Goal: Task Accomplishment & Management: Complete application form

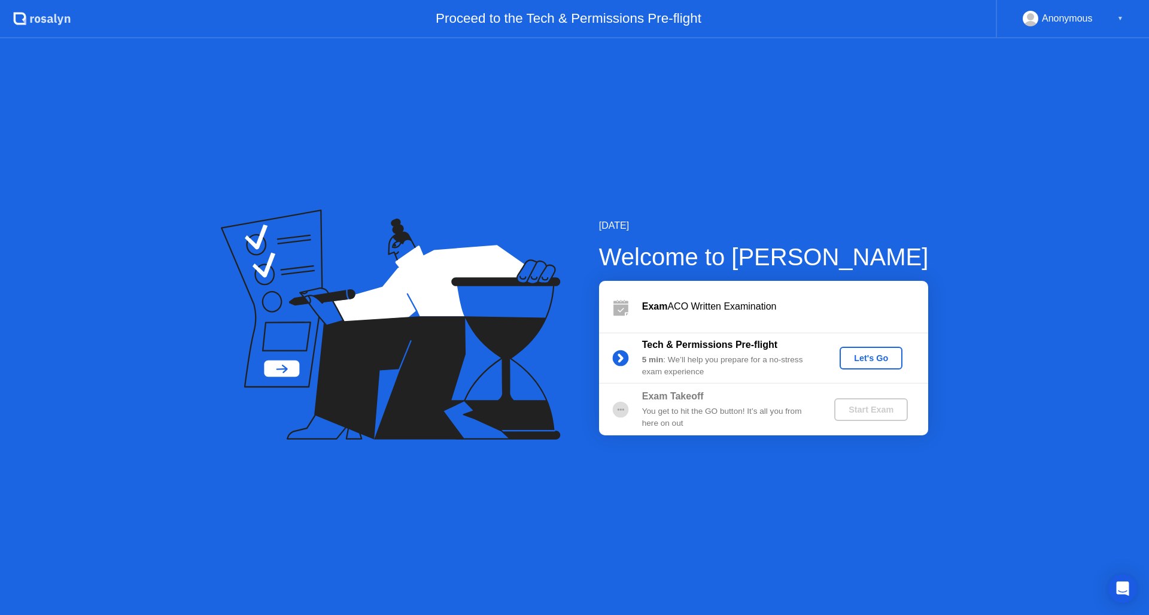
click at [867, 360] on div "Let's Go" at bounding box center [871, 358] width 53 height 10
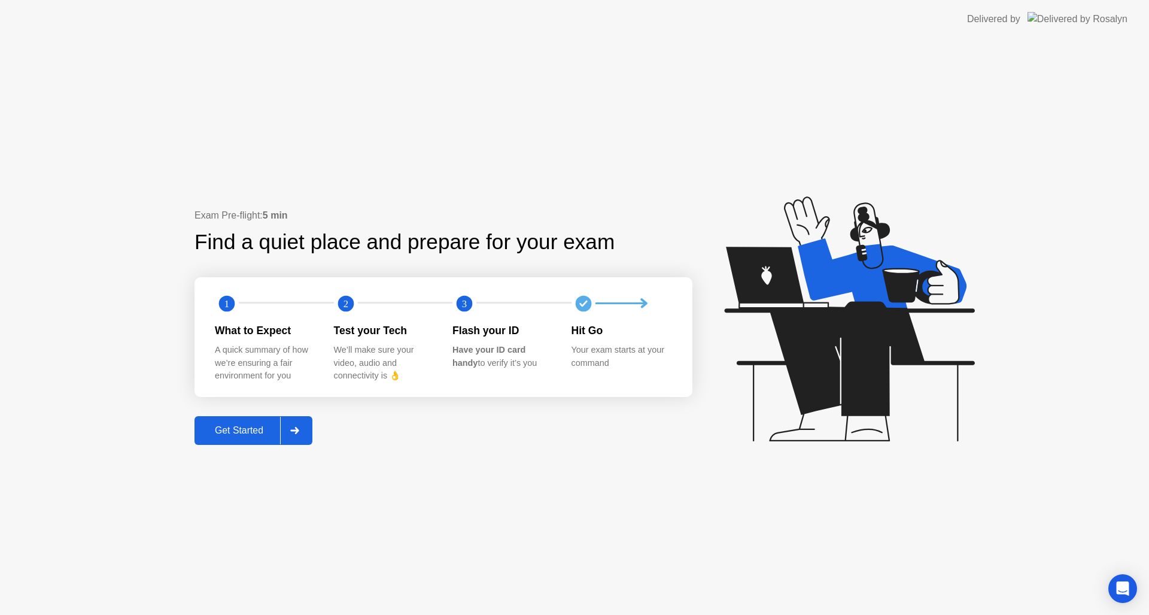
click at [238, 427] on div "Get Started" at bounding box center [239, 430] width 82 height 11
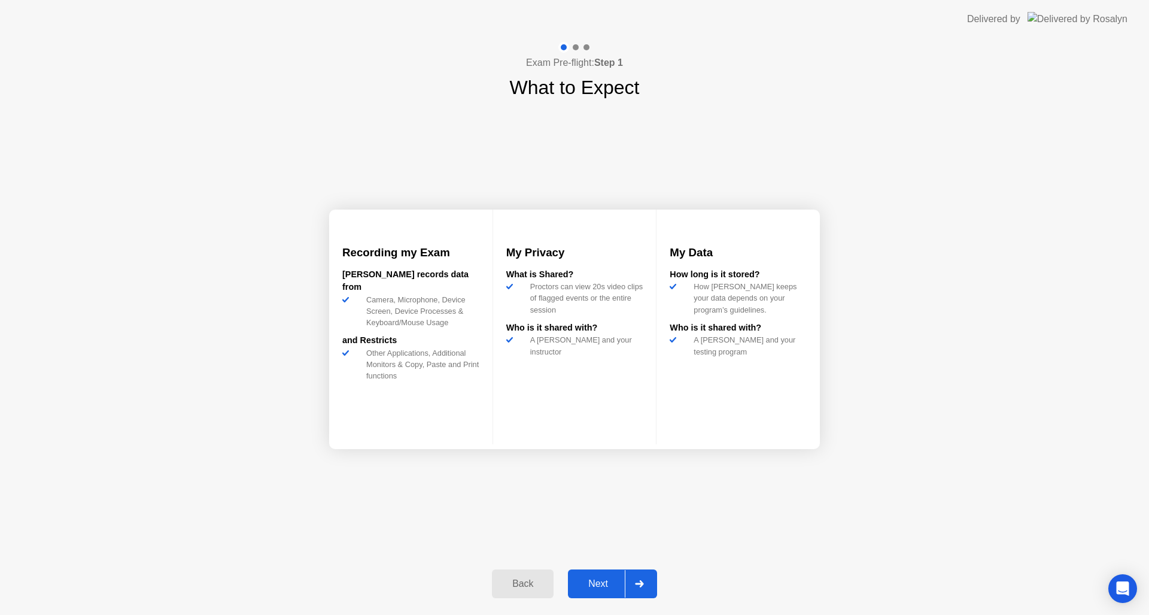
click at [595, 585] on div "Next" at bounding box center [598, 583] width 53 height 11
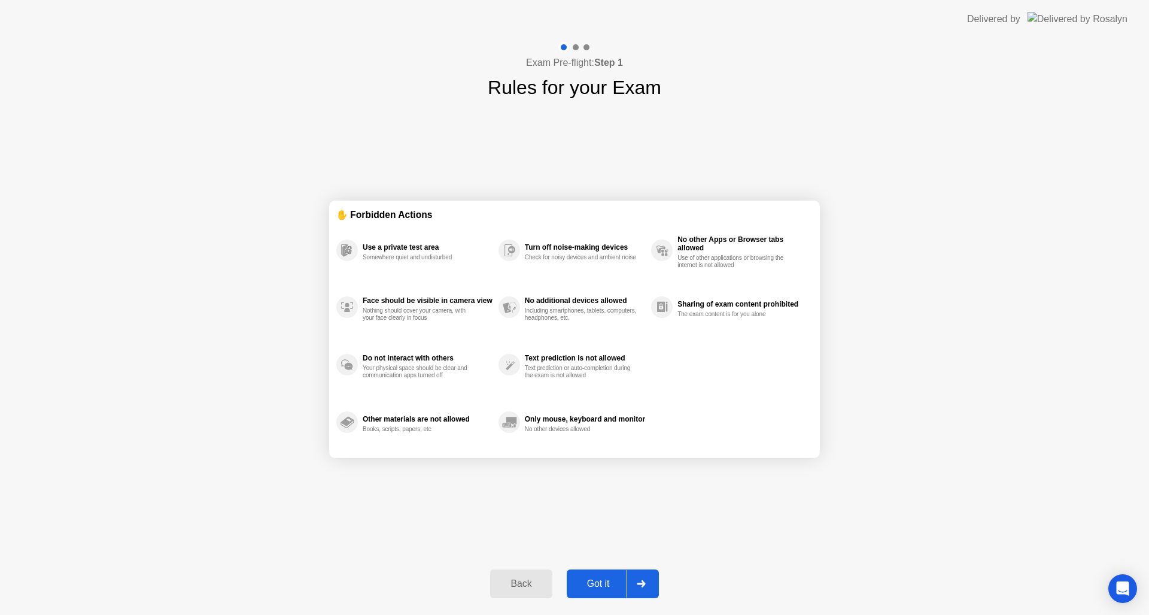
click at [595, 585] on div "Got it" at bounding box center [598, 583] width 56 height 11
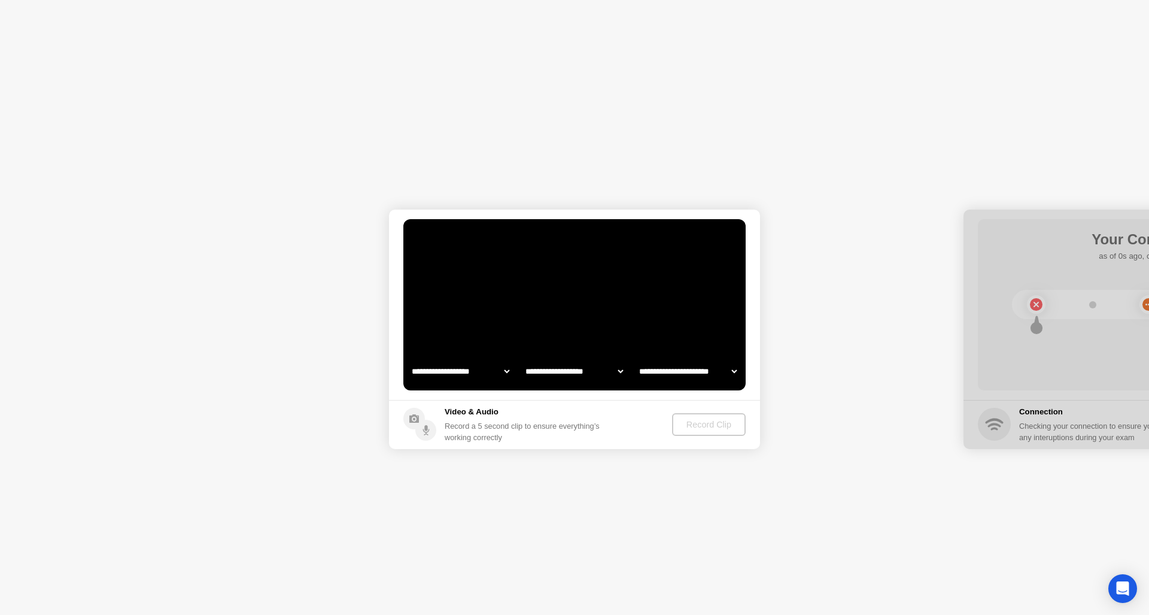
select select "**********"
select select "*******"
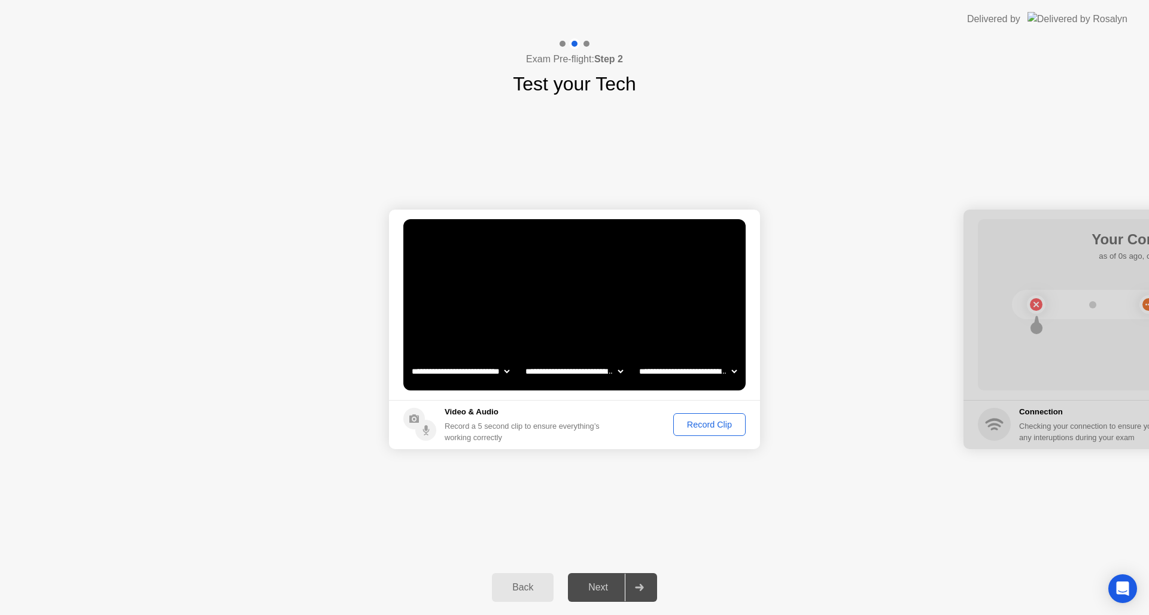
click at [700, 426] on div "Record Clip" at bounding box center [710, 425] width 64 height 10
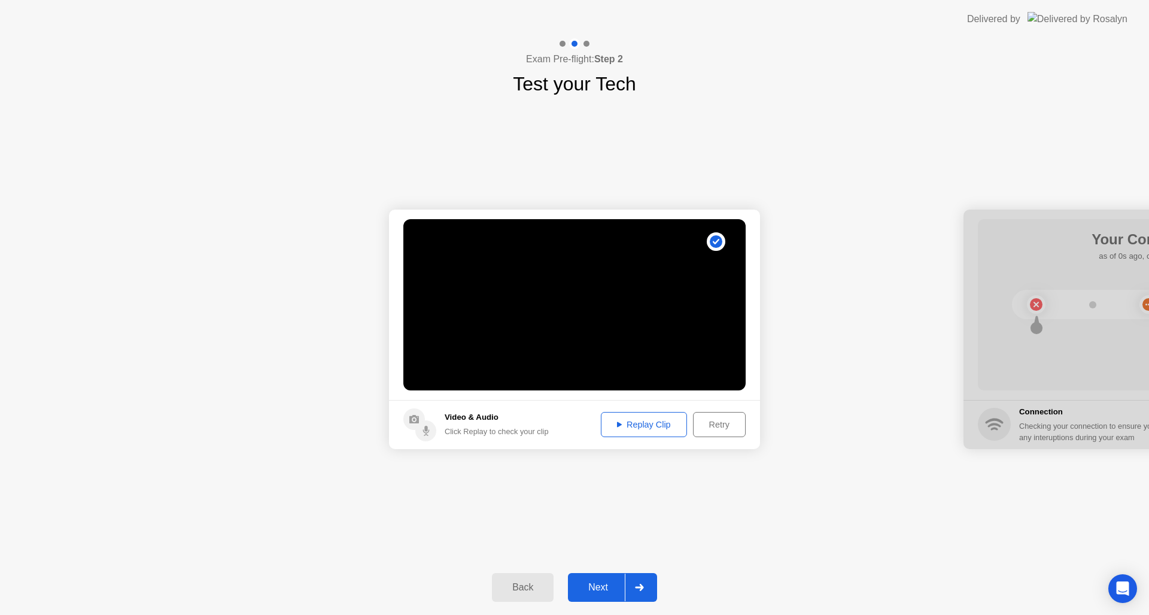
click at [644, 435] on button "Replay Clip" at bounding box center [644, 424] width 86 height 25
click at [599, 579] on button "Next" at bounding box center [612, 587] width 89 height 29
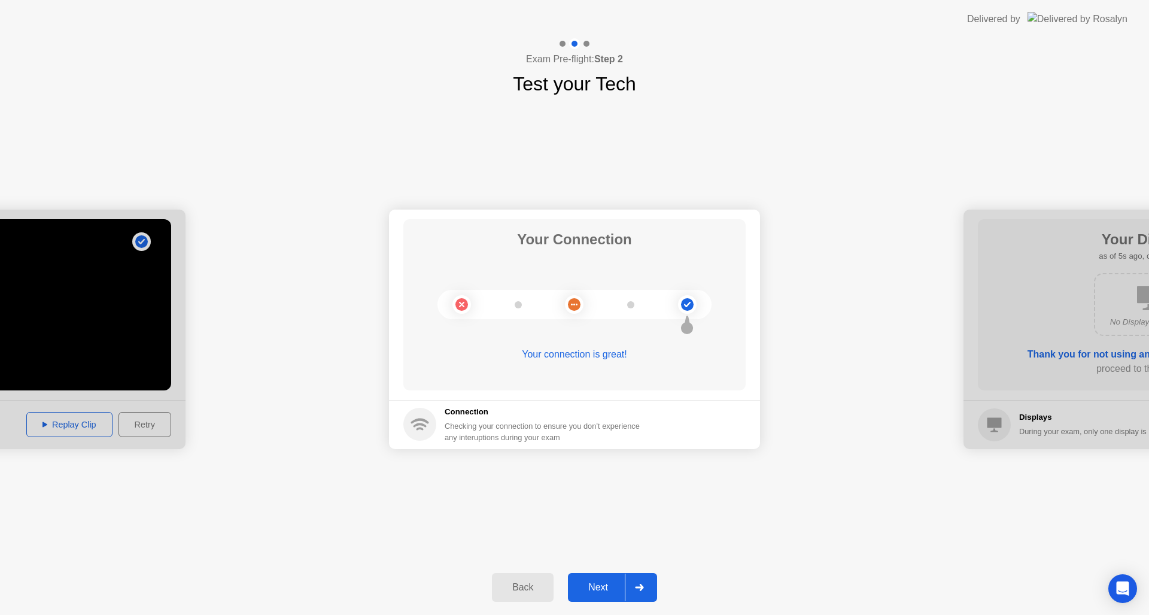
click at [597, 585] on div "Next" at bounding box center [598, 587] width 53 height 11
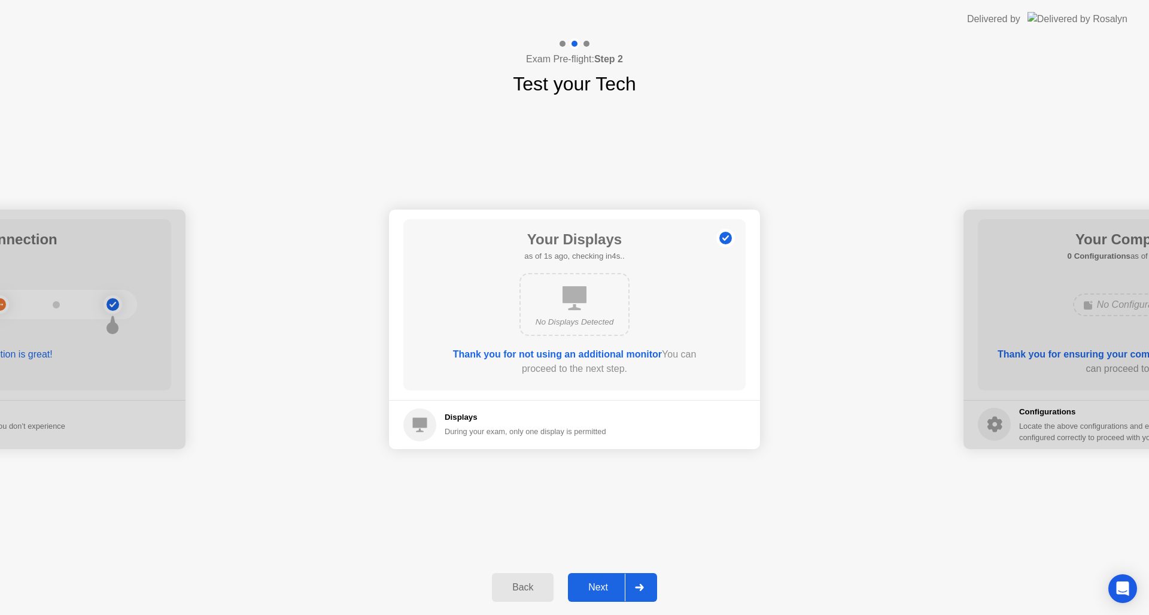
click at [597, 585] on div "Next" at bounding box center [598, 587] width 53 height 11
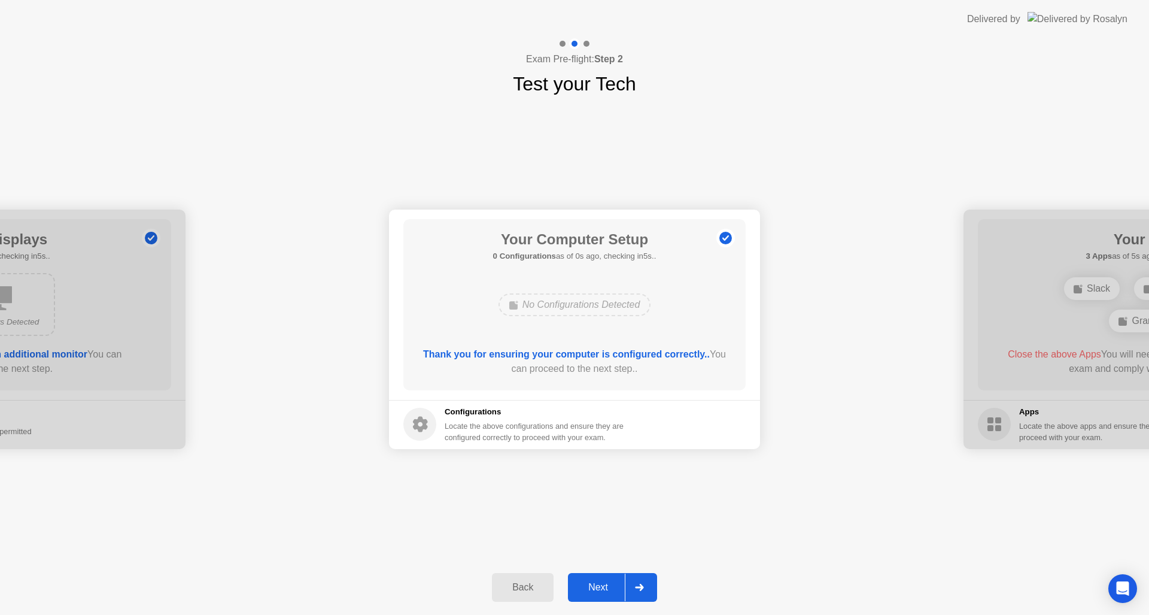
click at [590, 579] on button "Next" at bounding box center [612, 587] width 89 height 29
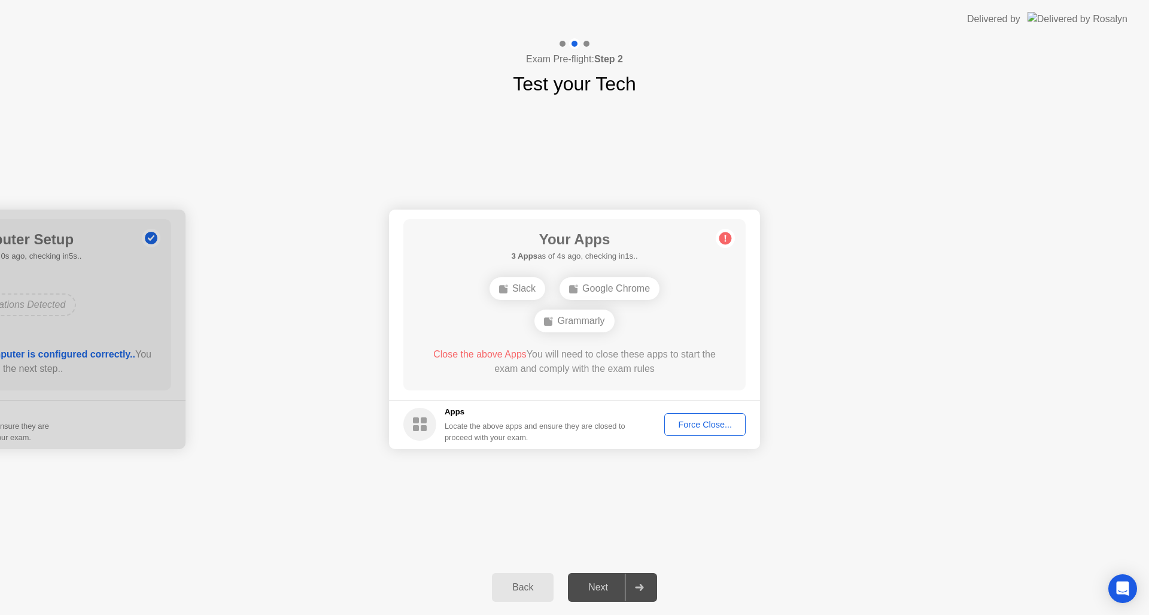
click at [655, 372] on div "Close the above Apps You will need to close these apps to start the exam and co…" at bounding box center [575, 361] width 308 height 29
click at [690, 420] on div "Force Close..." at bounding box center [705, 425] width 73 height 10
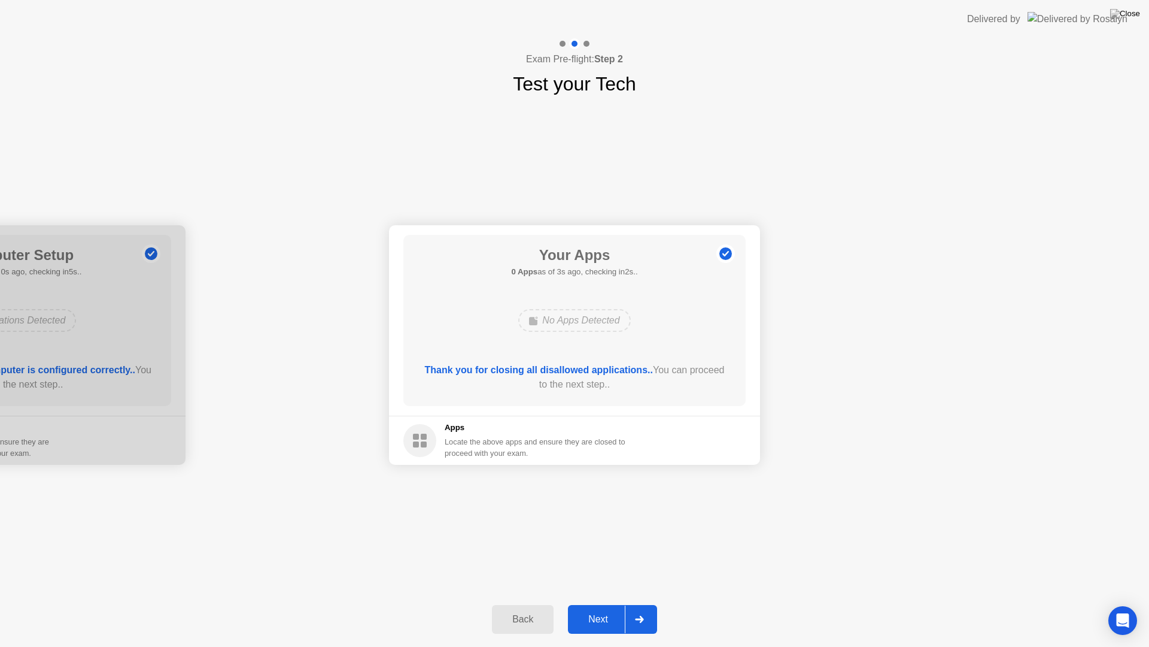
click at [602, 614] on div "Next" at bounding box center [598, 619] width 53 height 11
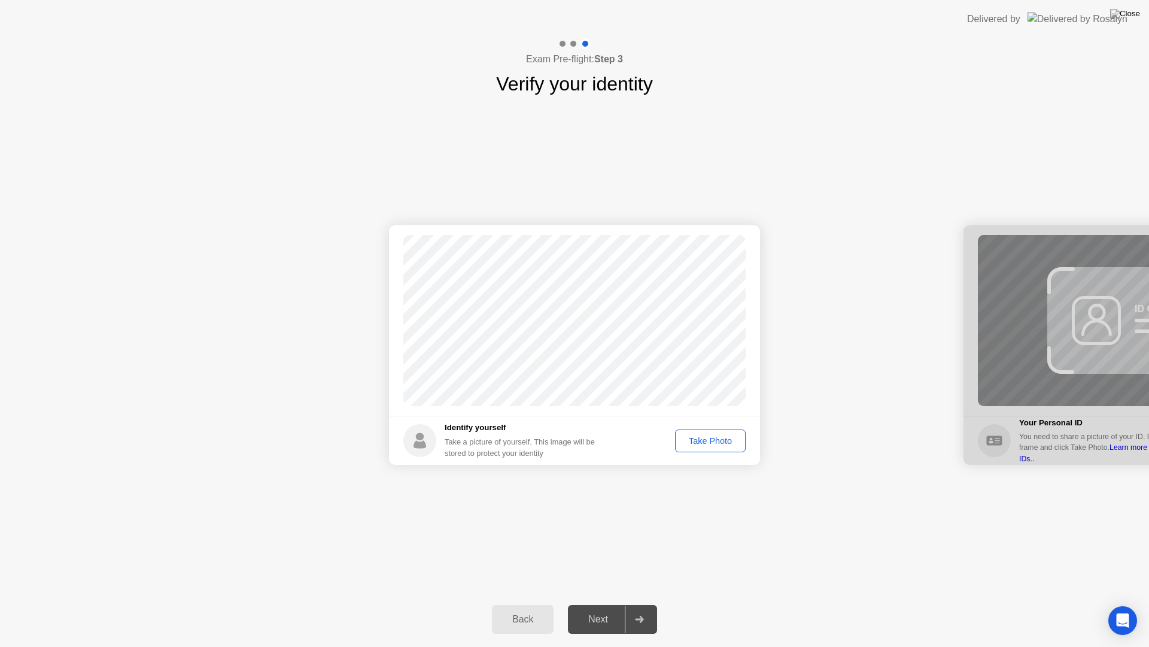
click at [687, 441] on div "Take Photo" at bounding box center [710, 441] width 62 height 10
click at [591, 614] on div "Next" at bounding box center [598, 619] width 53 height 11
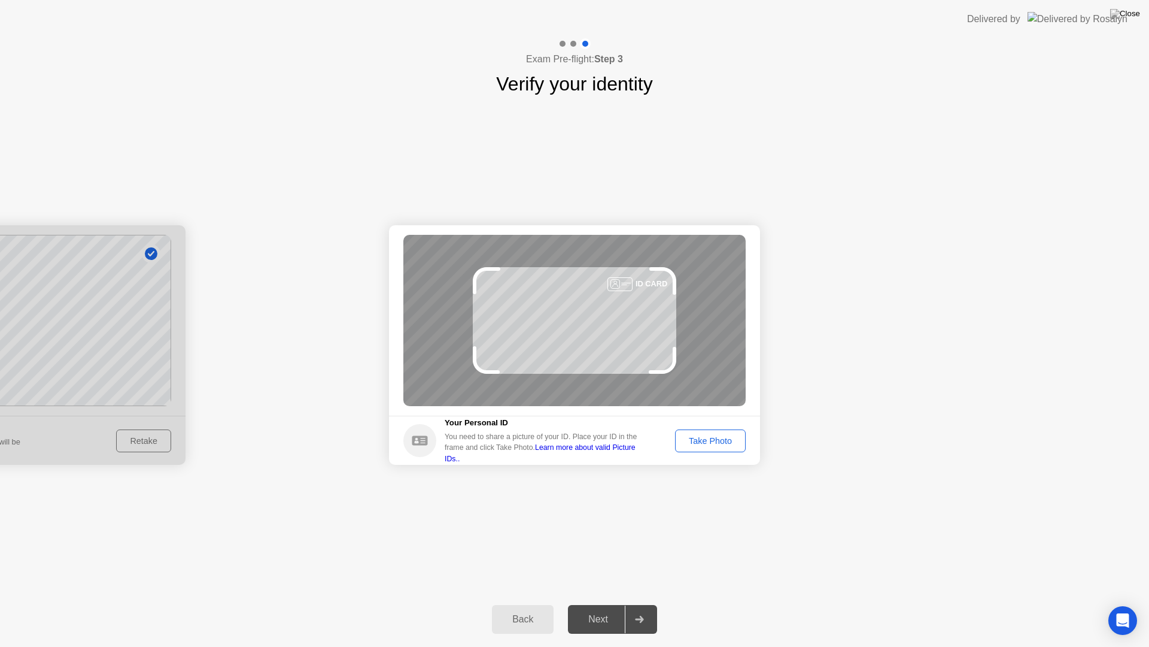
click at [696, 451] on button "Take Photo" at bounding box center [710, 440] width 71 height 23
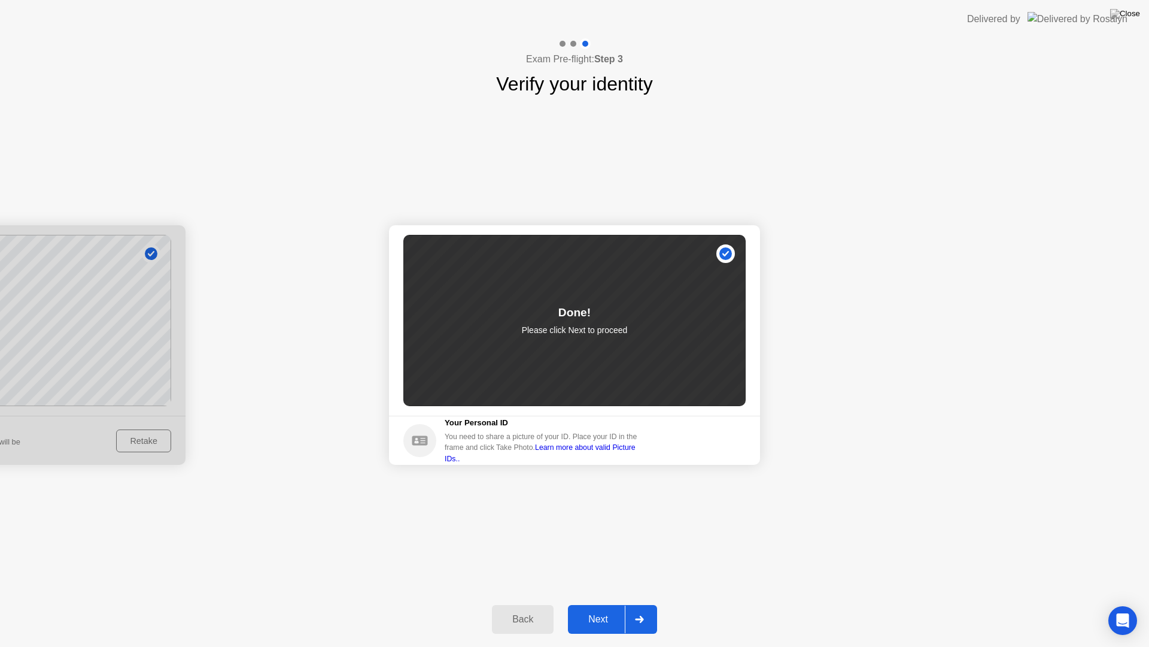
click at [603, 614] on button "Next" at bounding box center [612, 619] width 89 height 29
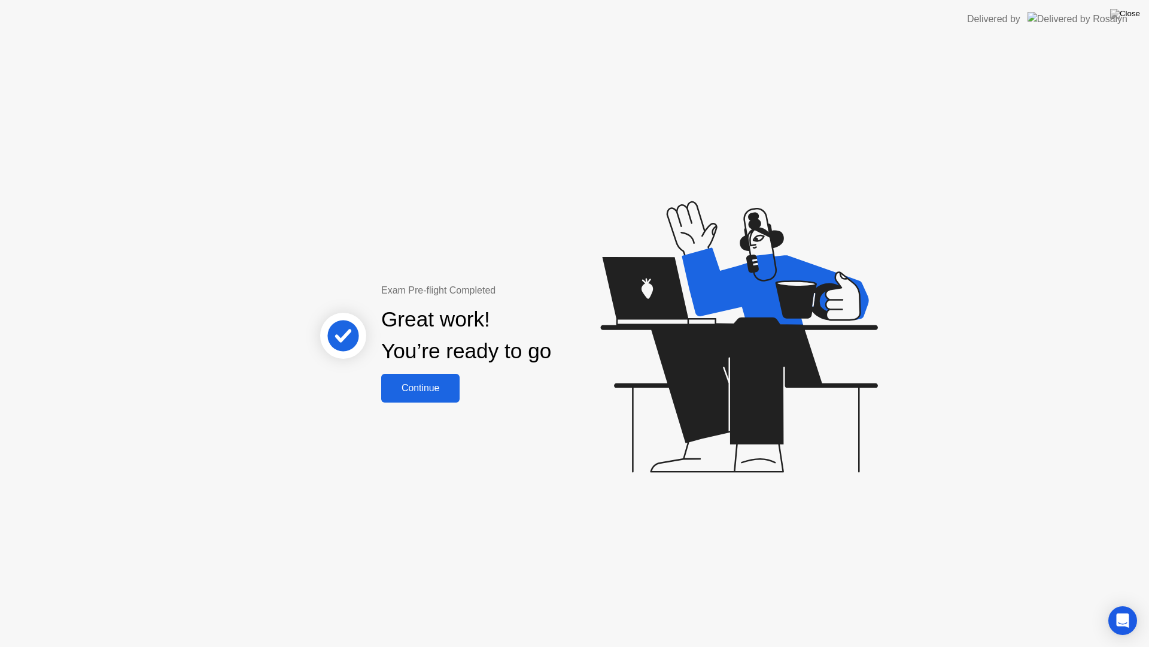
click at [426, 385] on div "Continue" at bounding box center [420, 388] width 71 height 11
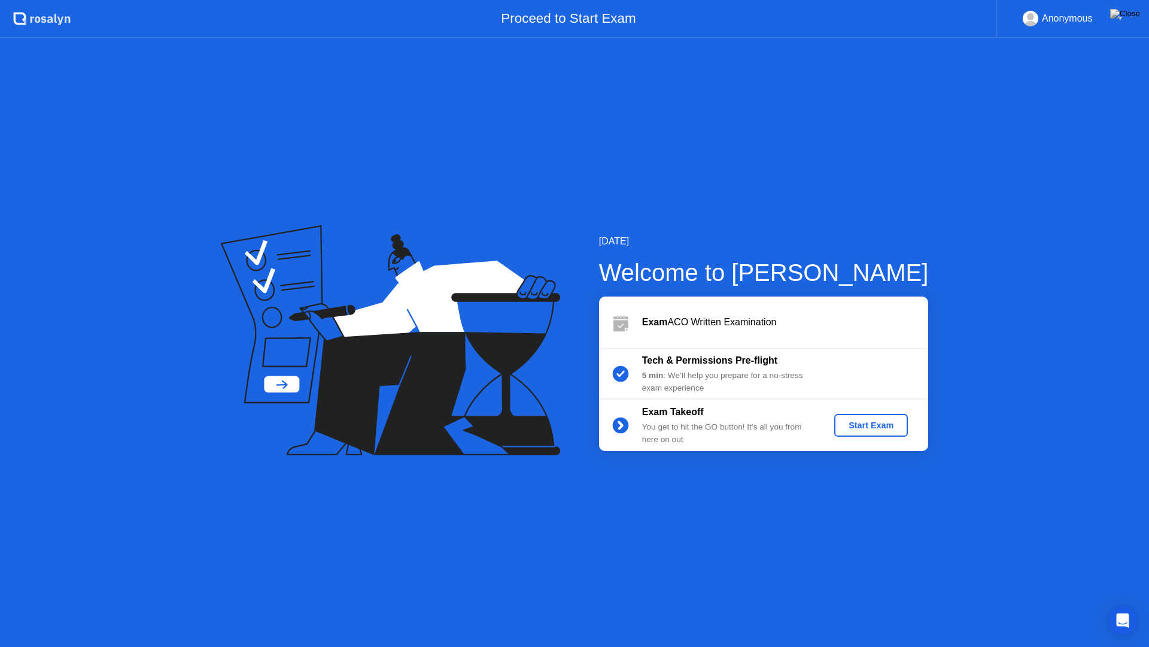
click at [869, 416] on button "Start Exam" at bounding box center [871, 425] width 74 height 23
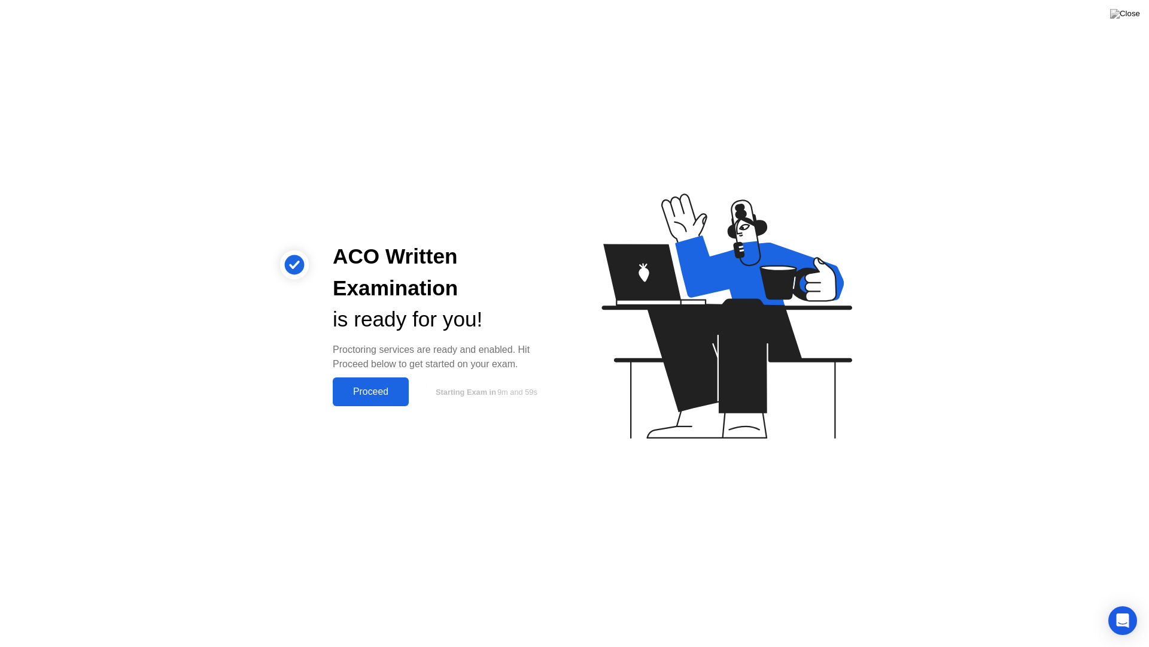
click at [387, 397] on div "Proceed" at bounding box center [370, 391] width 69 height 11
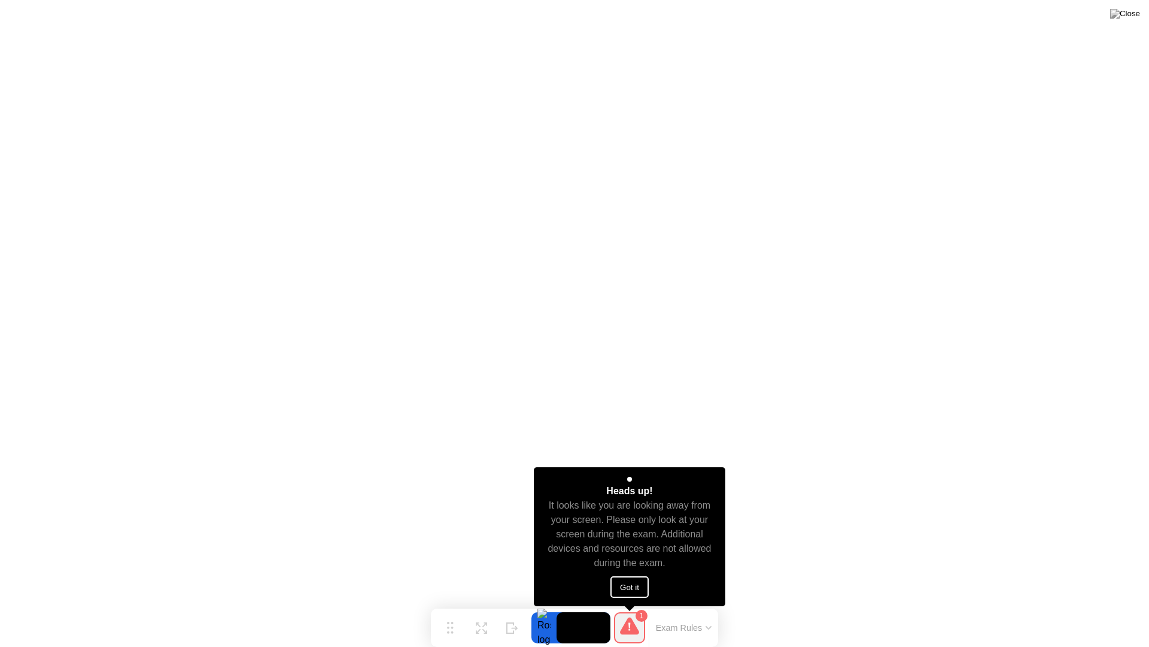
click at [630, 584] on button "Got it" at bounding box center [630, 587] width 38 height 22
